Goal: Use online tool/utility: Utilize a website feature to perform a specific function

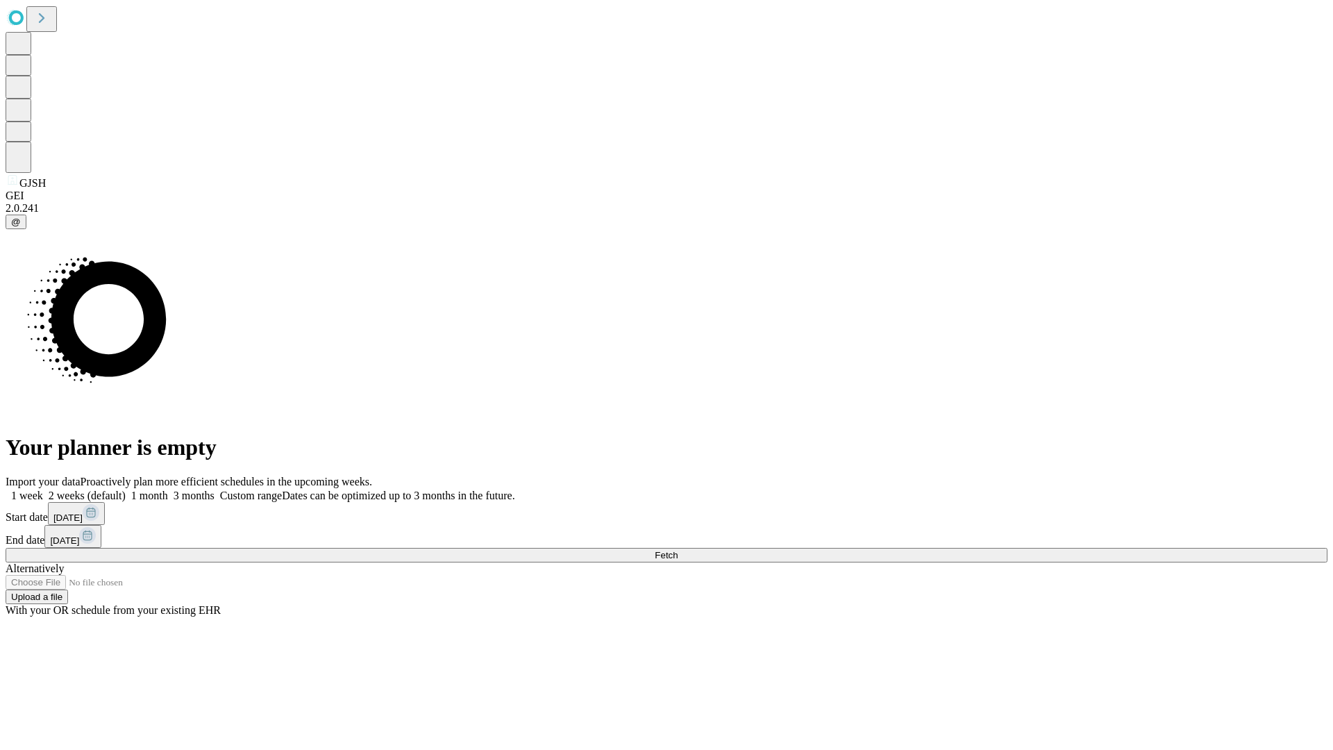
click at [678, 550] on span "Fetch" at bounding box center [666, 555] width 23 height 10
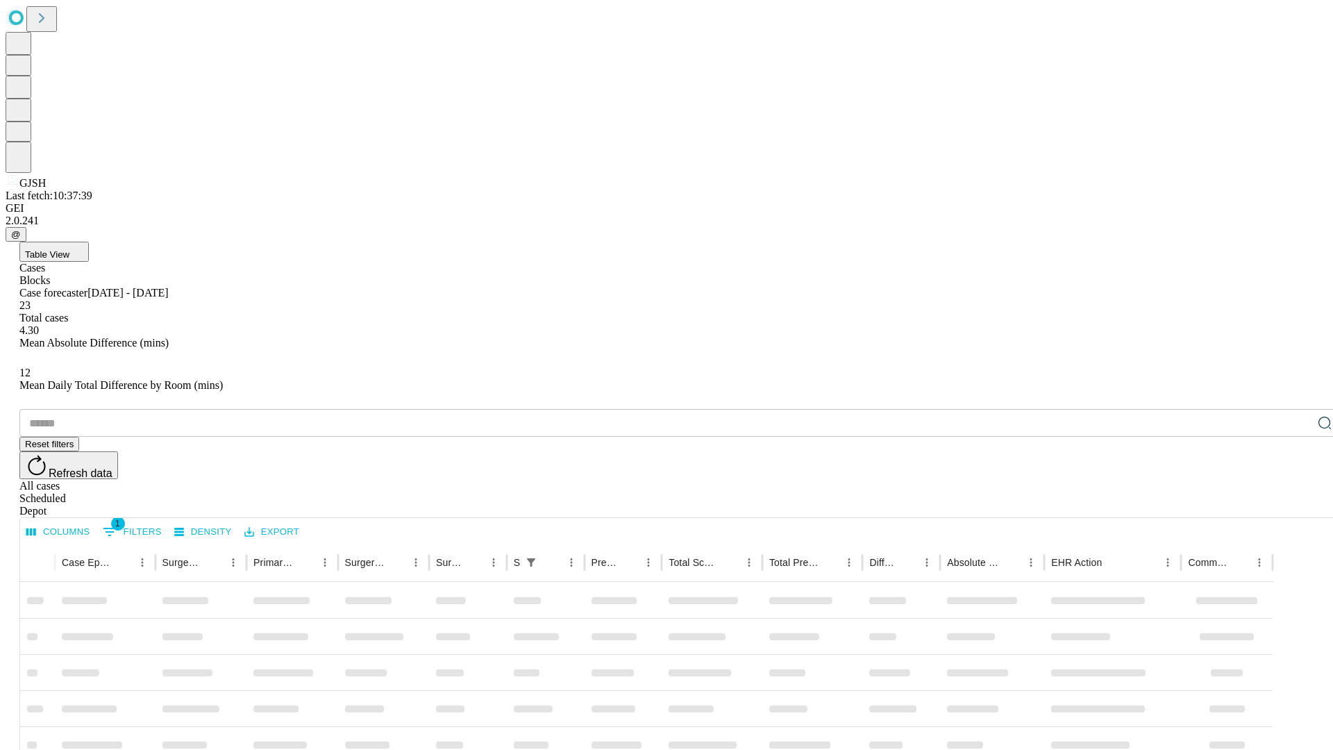
click at [69, 249] on span "Table View" at bounding box center [47, 254] width 44 height 10
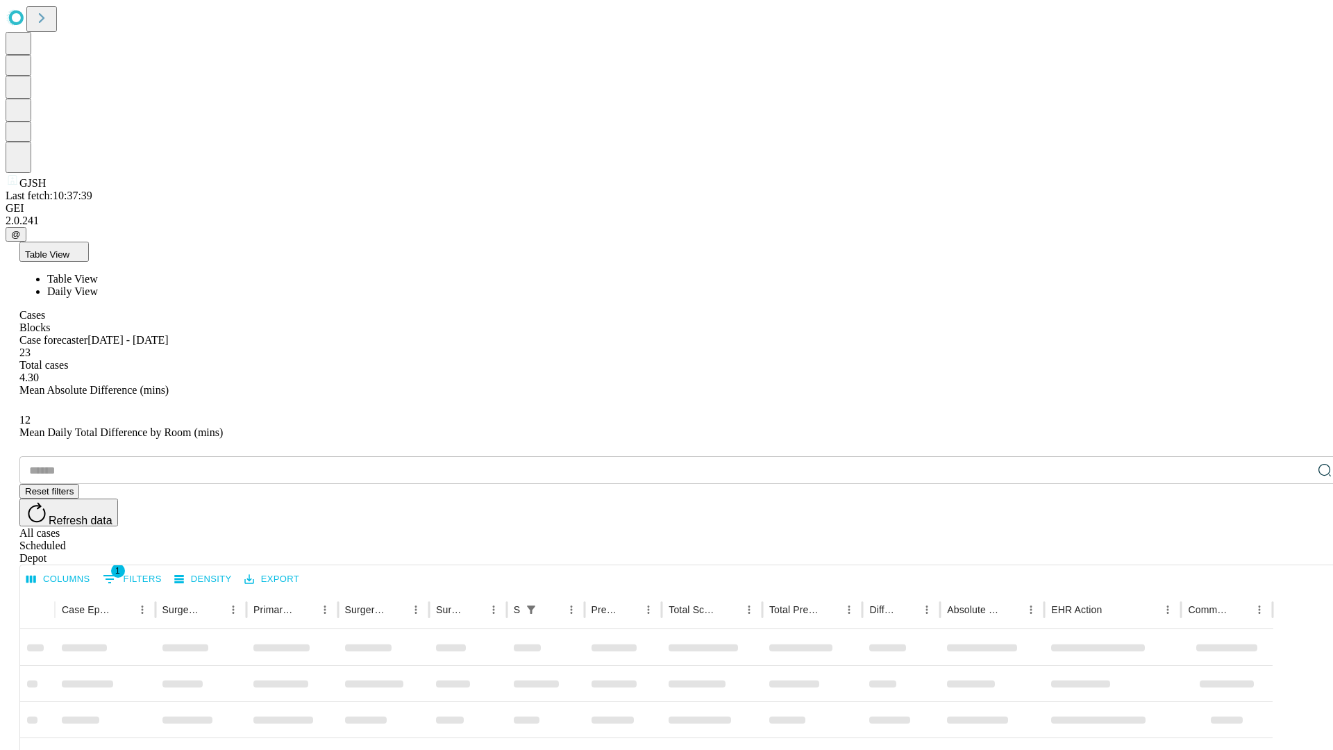
click at [98, 285] on span "Daily View" at bounding box center [72, 291] width 51 height 12
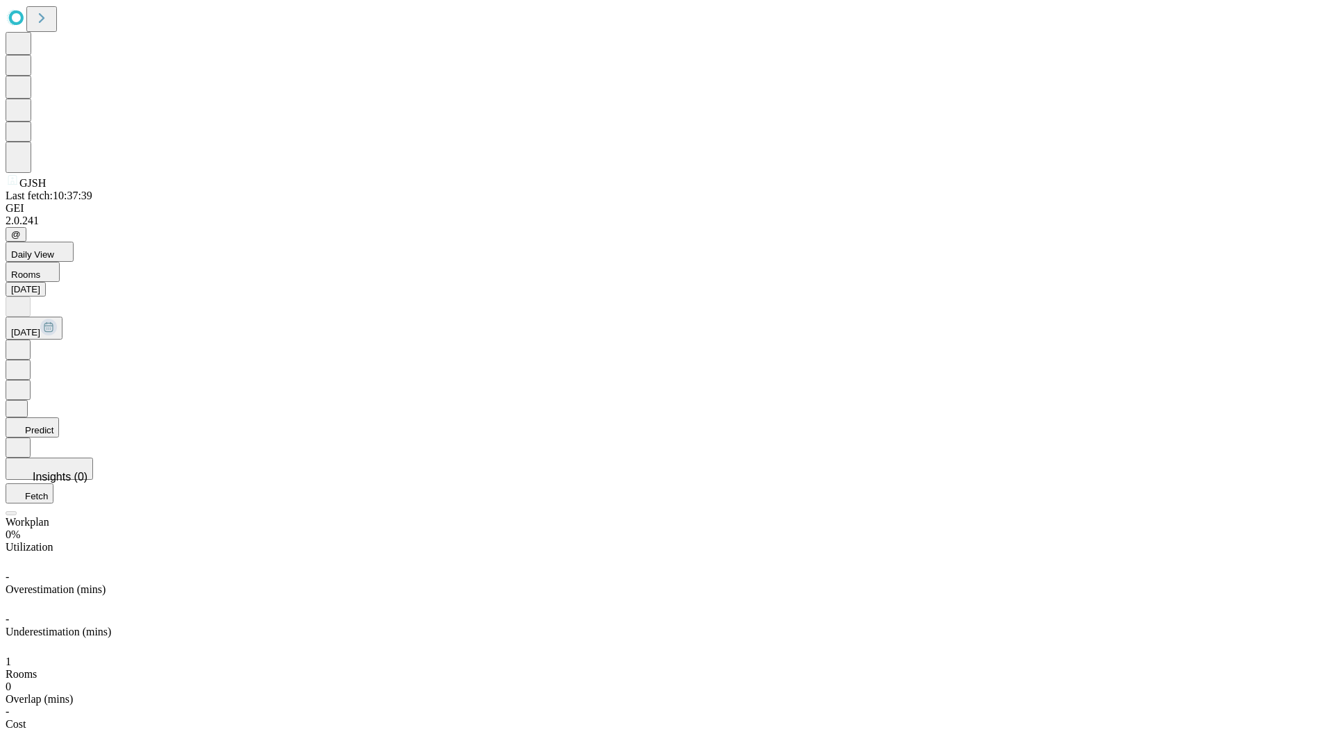
click at [59, 417] on button "Predict" at bounding box center [32, 427] width 53 height 20
